Goal: Task Accomplishment & Management: Use online tool/utility

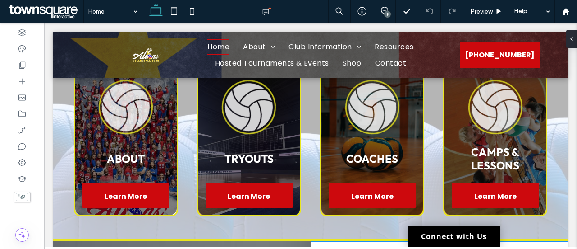
scroll to position [316, 0]
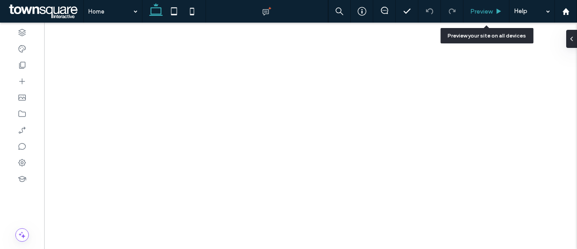
click at [489, 9] on span "Preview" at bounding box center [482, 12] width 23 height 8
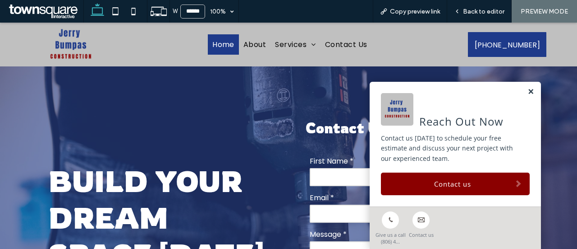
click at [528, 94] on link at bounding box center [531, 92] width 7 height 8
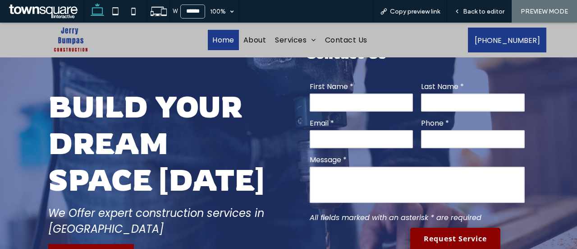
scroll to position [81, 0]
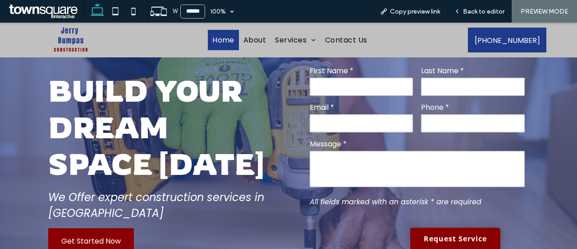
click at [92, 105] on strong "Build Your Dream Space [DATE]" at bounding box center [156, 127] width 216 height 110
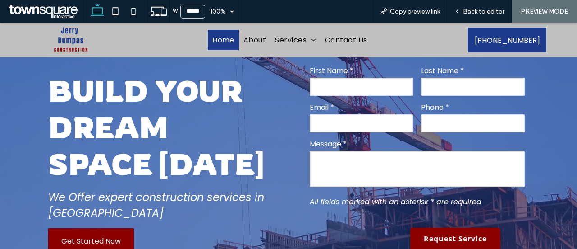
click at [125, 77] on strong "Build Your Dream Space [DATE]" at bounding box center [156, 127] width 216 height 110
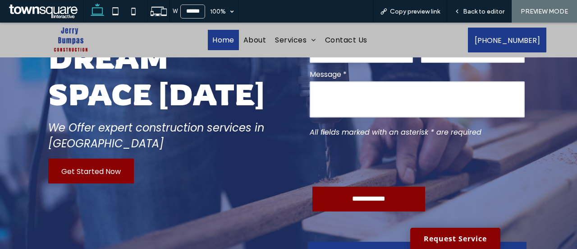
scroll to position [126, 0]
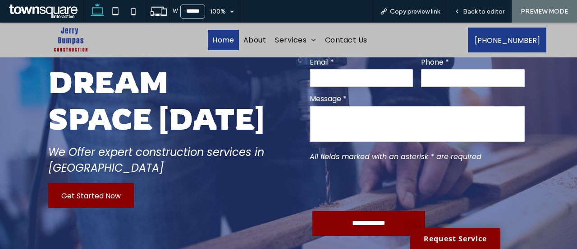
click at [18, 116] on div "**********" at bounding box center [288, 117] width 541 height 373
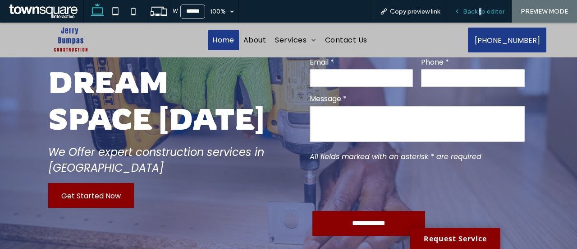
click at [481, 8] on span "Back to editor" at bounding box center [484, 12] width 42 height 8
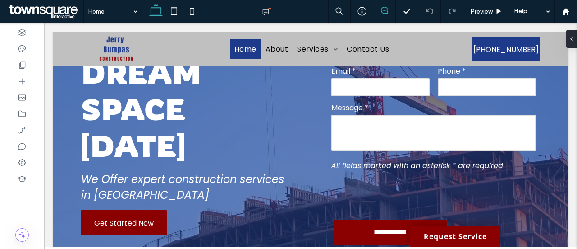
click at [389, 10] on span at bounding box center [385, 10] width 22 height 7
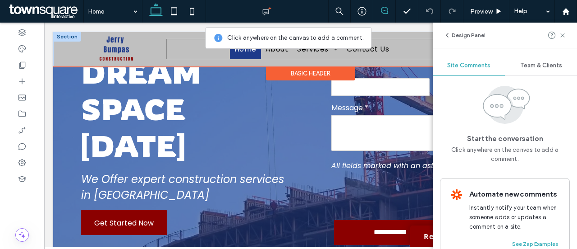
click at [429, 54] on ul "Home About Services Renovations & Home Additions New Construction & Custom Proj…" at bounding box center [311, 49] width 291 height 20
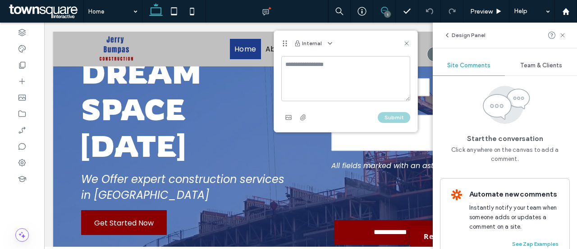
click at [345, 81] on textarea at bounding box center [346, 78] width 129 height 45
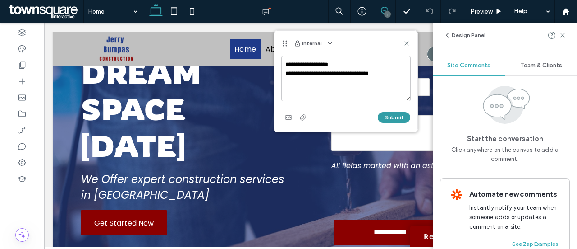
type textarea "**********"
click at [396, 118] on button "Submit" at bounding box center [394, 117] width 32 height 11
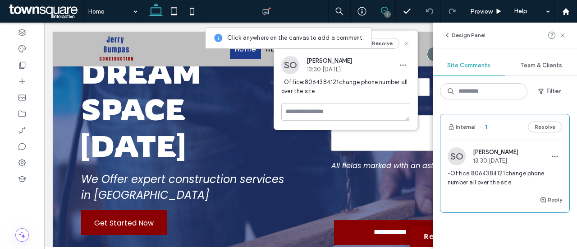
click at [407, 45] on icon at bounding box center [406, 43] width 7 height 7
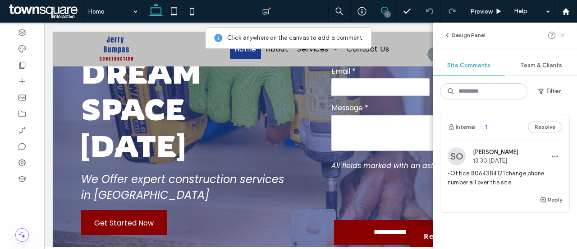
click at [563, 40] on span at bounding box center [562, 35] width 7 height 11
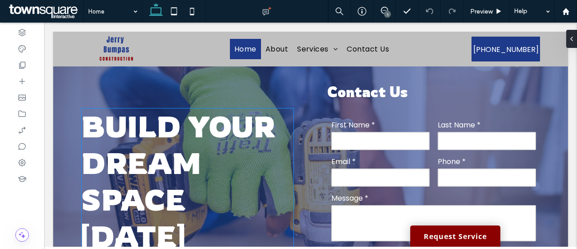
click at [147, 175] on strong "Build Your Dream Space [DATE]" at bounding box center [178, 181] width 194 height 146
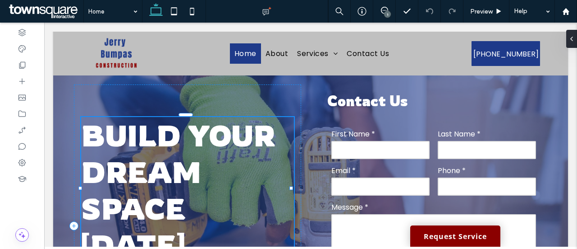
click at [147, 175] on div "Build Your Dream Space [DATE]" at bounding box center [187, 190] width 213 height 146
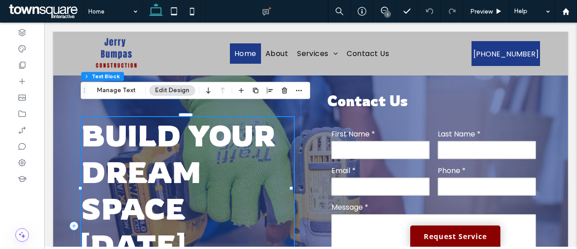
scroll to position [83, 0]
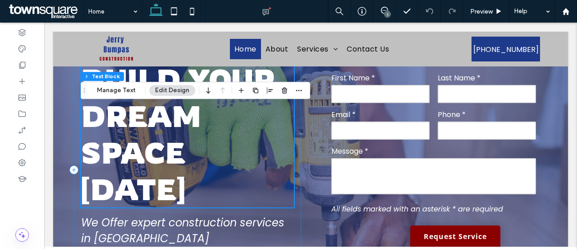
click at [147, 175] on strong "Build Your Dream Space [DATE]" at bounding box center [178, 134] width 194 height 146
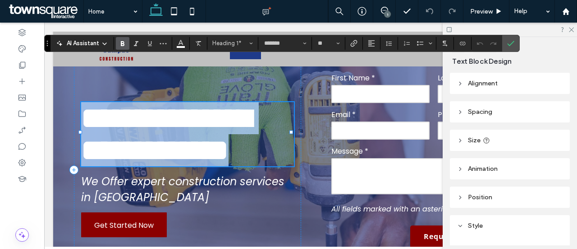
copy strong "**********"
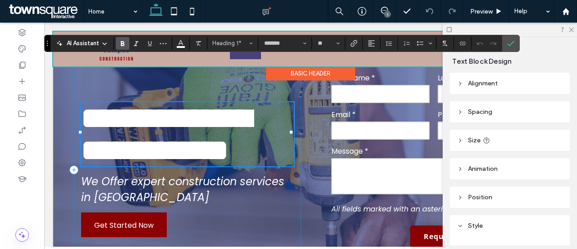
click at [121, 32] on div at bounding box center [116, 49] width 54 height 35
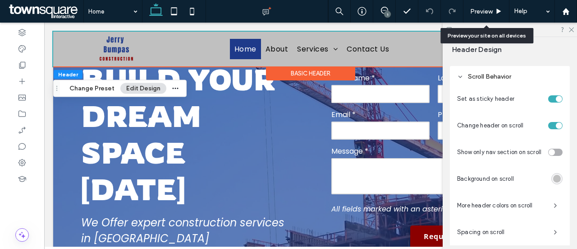
scroll to position [385, 0]
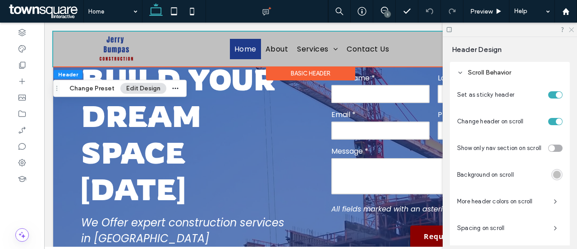
click at [571, 28] on icon at bounding box center [571, 29] width 6 height 6
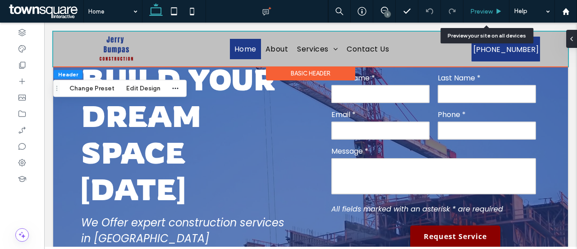
click at [487, 10] on span "Preview" at bounding box center [482, 12] width 23 height 8
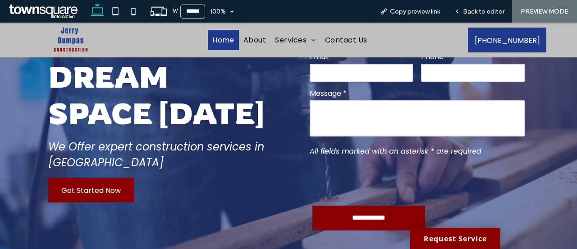
scroll to position [81, 0]
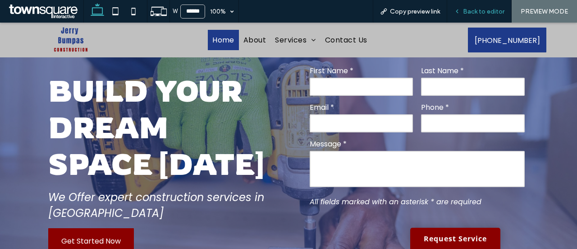
click at [485, 11] on span "Back to editor" at bounding box center [484, 12] width 42 height 8
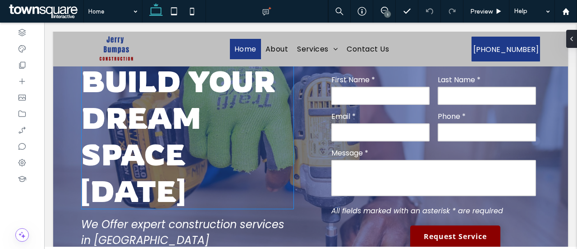
click at [163, 102] on strong "Build Your Dream Space [DATE]" at bounding box center [178, 136] width 194 height 146
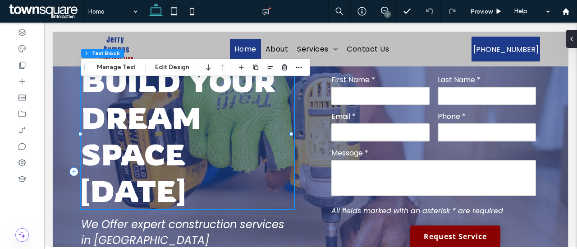
click at [163, 102] on div "Build Your Dream Space [DATE]" at bounding box center [187, 136] width 213 height 146
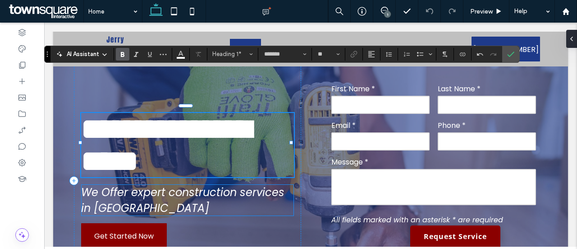
scroll to position [54, 0]
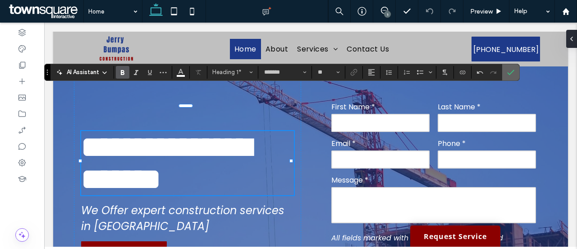
click at [512, 71] on icon "Confirm" at bounding box center [511, 72] width 7 height 7
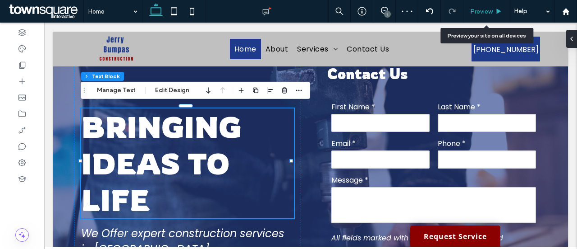
click at [493, 13] on span "Preview" at bounding box center [482, 12] width 23 height 8
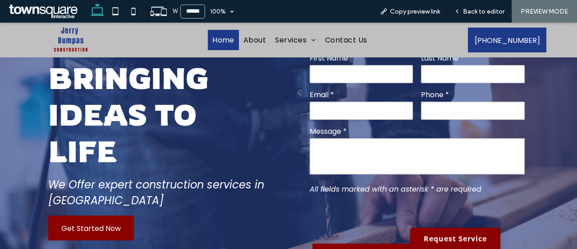
scroll to position [9, 0]
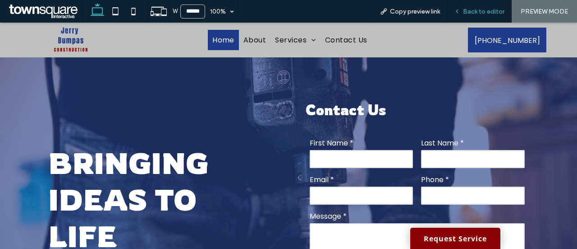
click at [489, 8] on span "Back to editor" at bounding box center [484, 12] width 42 height 8
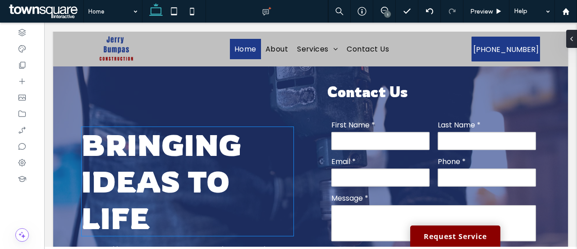
scroll to position [54, 0]
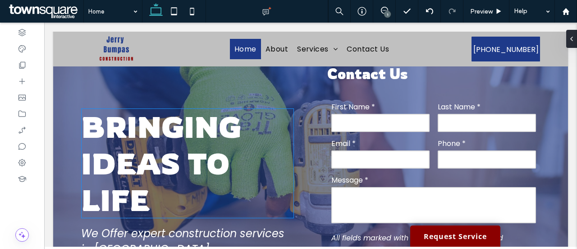
click at [137, 180] on strong "Bringing ideas to life" at bounding box center [161, 163] width 160 height 110
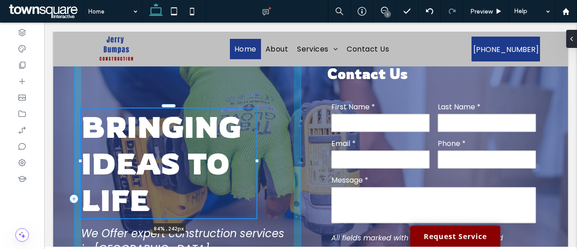
drag, startPoint x: 293, startPoint y: 159, endPoint x: 258, endPoint y: 161, distance: 35.7
click at [259, 162] on div at bounding box center [257, 161] width 4 height 4
type input "**"
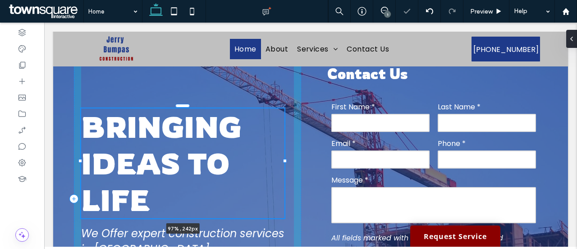
drag, startPoint x: 261, startPoint y: 161, endPoint x: 287, endPoint y: 159, distance: 26.2
click at [287, 159] on div at bounding box center [285, 161] width 4 height 4
type input "**"
type input "****"
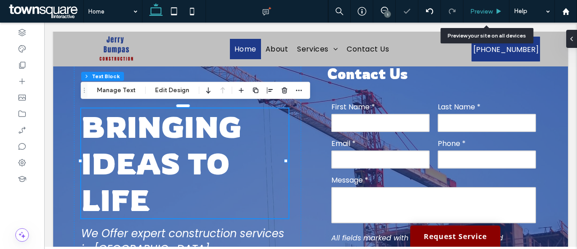
click at [475, 10] on span "Preview" at bounding box center [482, 12] width 23 height 8
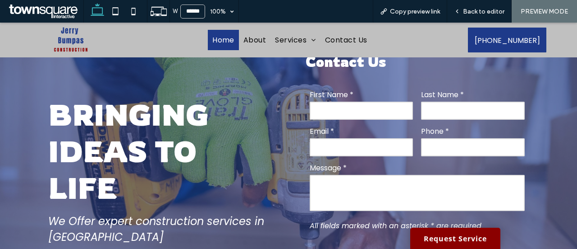
scroll to position [54, 0]
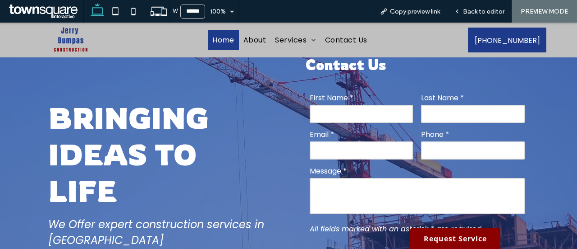
click at [84, 81] on div "Bringing ideas to life We Offer expert construction services in [GEOGRAPHIC_DAT…" at bounding box center [160, 189] width 238 height 282
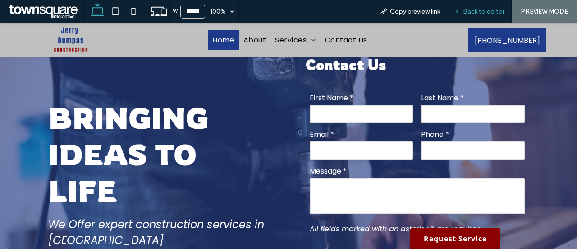
click at [487, 10] on span "Back to editor" at bounding box center [484, 12] width 42 height 8
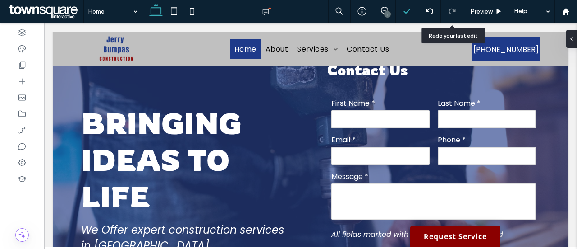
scroll to position [54, 0]
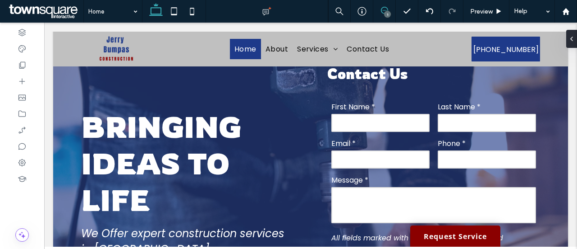
click at [384, 11] on icon at bounding box center [384, 10] width 7 height 7
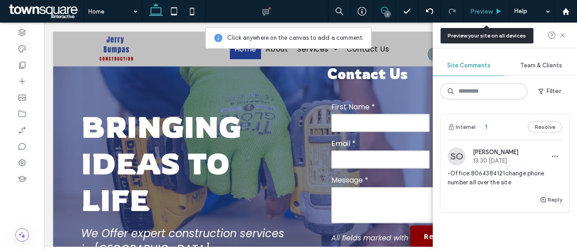
click at [478, 10] on span "Preview" at bounding box center [482, 12] width 23 height 8
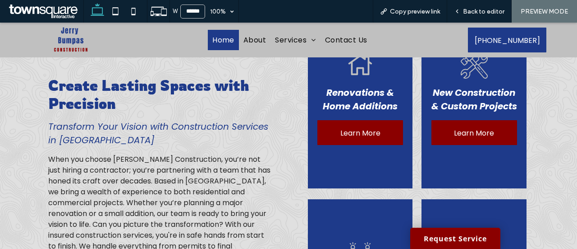
scroll to position [370, 0]
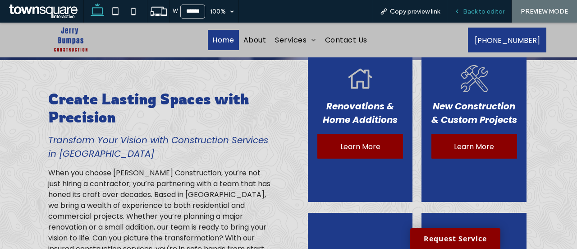
click at [485, 9] on span "Back to editor" at bounding box center [484, 12] width 42 height 8
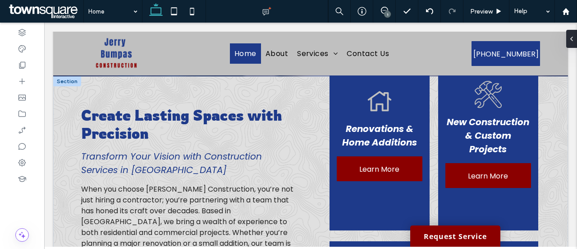
scroll to position [370, 0]
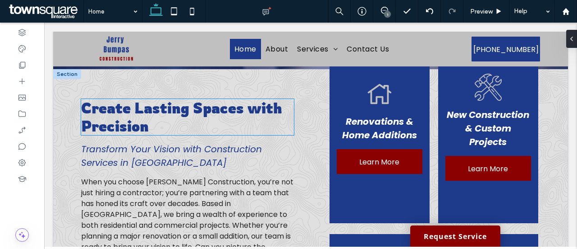
click at [129, 120] on span "Create Lasting Spaces with Precision" at bounding box center [181, 117] width 201 height 36
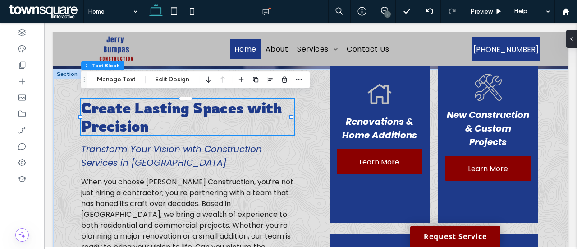
click at [129, 120] on div "Create Lasting Spaces with Precision" at bounding box center [187, 117] width 213 height 36
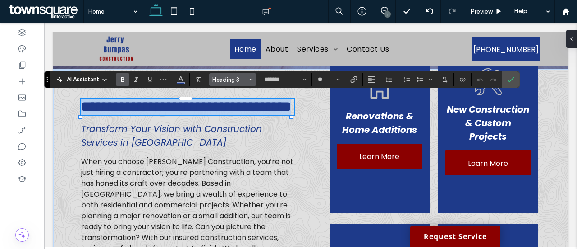
copy span "**********"
click at [146, 114] on span "**********" at bounding box center [186, 106] width 210 height 14
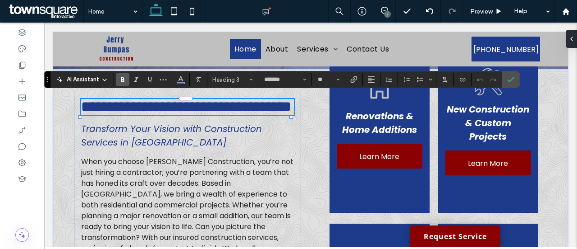
click at [147, 114] on span "**********" at bounding box center [186, 106] width 210 height 14
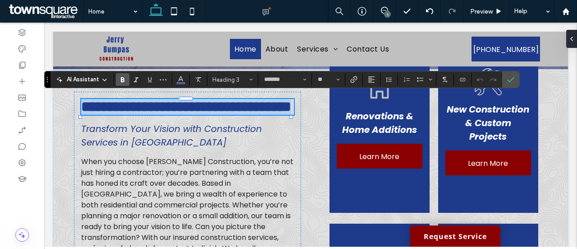
click at [147, 114] on span "**********" at bounding box center [186, 106] width 210 height 14
paste div
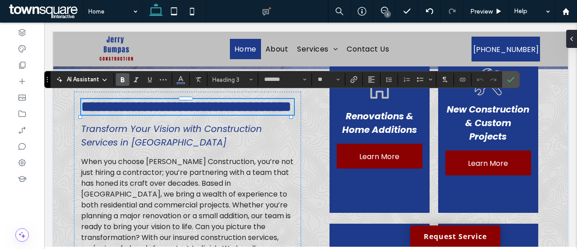
type input "*"
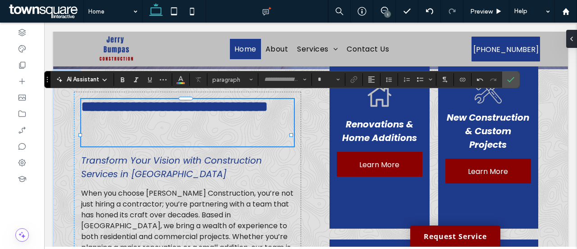
type input "*******"
type input "**"
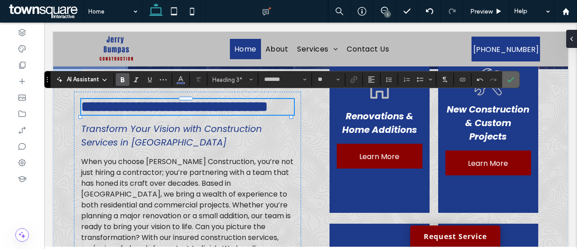
click at [510, 81] on icon "Confirm" at bounding box center [511, 79] width 7 height 7
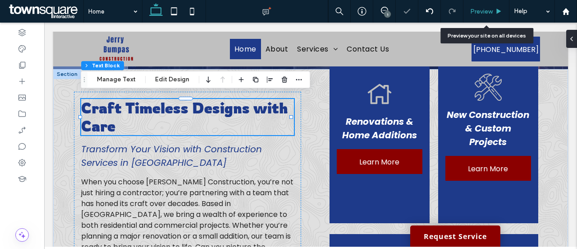
click at [487, 14] on span "Preview" at bounding box center [482, 12] width 23 height 8
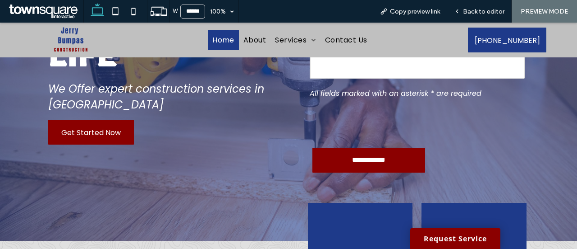
scroll to position [54, 0]
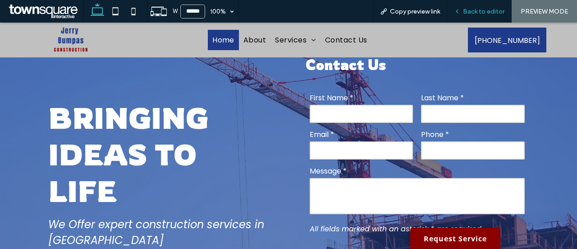
click at [487, 18] on div "Back to editor" at bounding box center [480, 11] width 65 height 23
click at [490, 14] on span "Back to editor" at bounding box center [484, 12] width 42 height 8
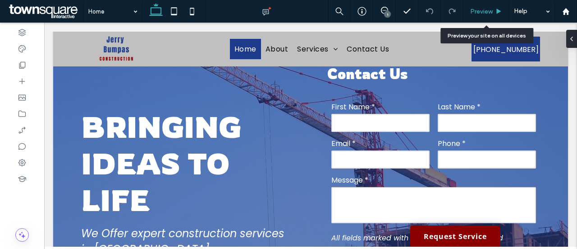
scroll to position [54, 0]
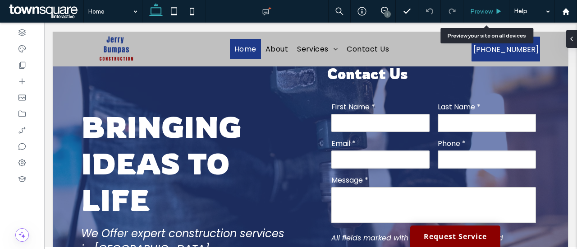
click at [484, 16] on div "Preview" at bounding box center [487, 11] width 46 height 23
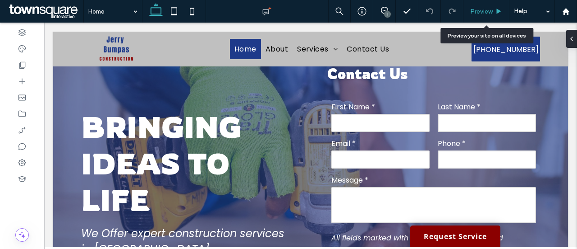
click at [488, 9] on span "Preview" at bounding box center [482, 12] width 23 height 8
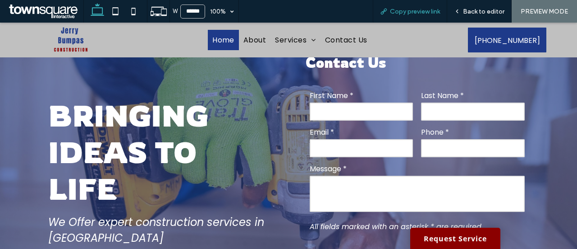
scroll to position [54, 0]
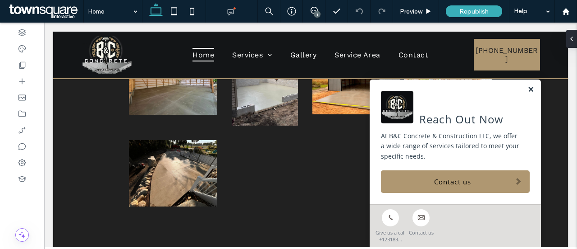
click at [528, 91] on link at bounding box center [531, 90] width 7 height 8
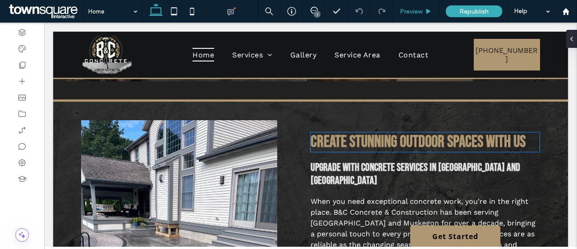
scroll to position [496, 0]
